Goal: Communication & Community: Participate in discussion

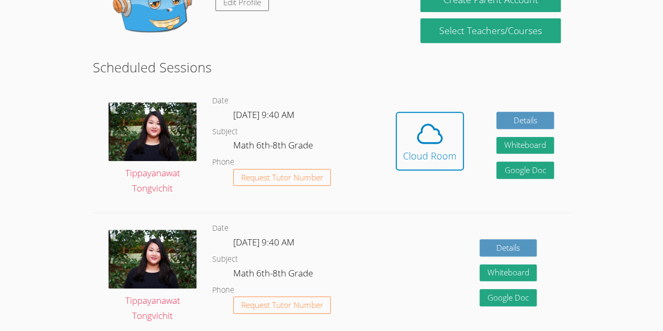
scroll to position [221, 0]
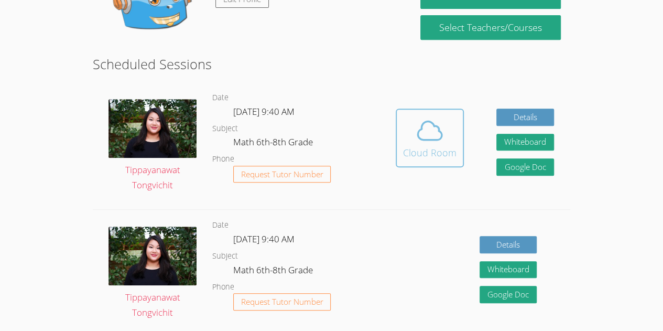
click at [416, 147] on div "Cloud Room" at bounding box center [429, 152] width 53 height 15
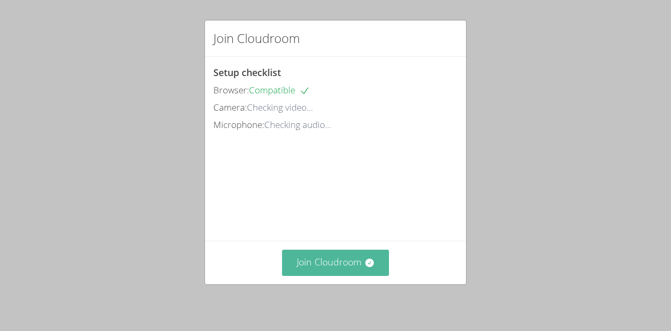
click at [343, 266] on button "Join Cloudroom" at bounding box center [335, 263] width 107 height 26
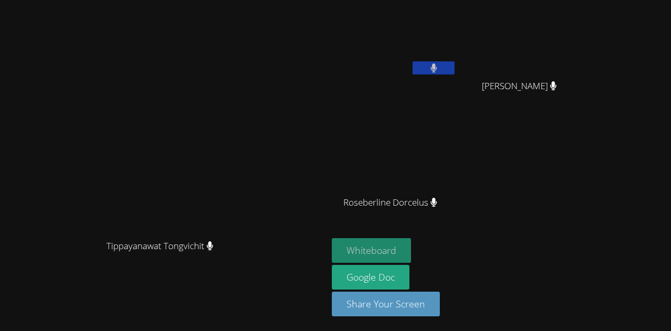
click at [378, 250] on button "Whiteboard" at bounding box center [371, 250] width 79 height 25
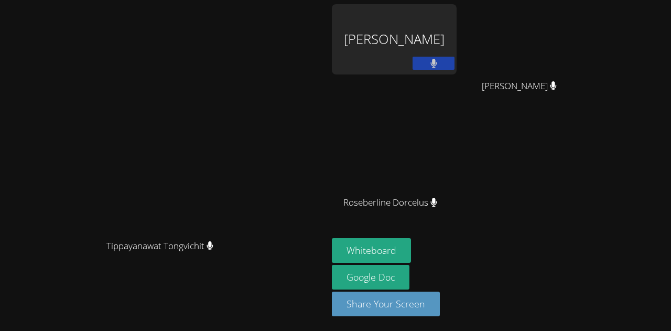
click at [586, 63] on video at bounding box center [523, 39] width 125 height 70
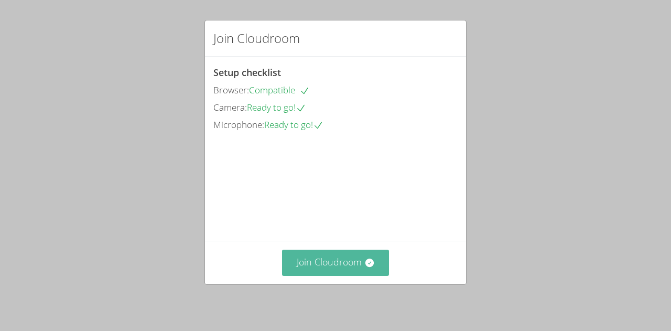
click at [355, 270] on button "Join Cloudroom" at bounding box center [335, 263] width 107 height 26
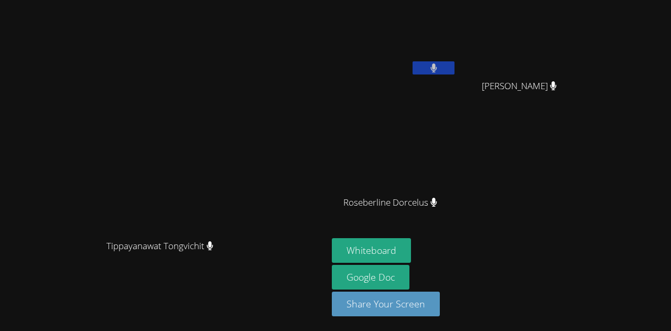
click at [85, 66] on video at bounding box center [163, 145] width 157 height 180
click at [85, 234] on video at bounding box center [163, 145] width 157 height 180
click at [437, 201] on icon at bounding box center [433, 202] width 6 height 9
click at [455, 62] on button at bounding box center [434, 67] width 42 height 13
click at [455, 70] on button at bounding box center [434, 67] width 42 height 13
